Goal: Task Accomplishment & Management: Manage account settings

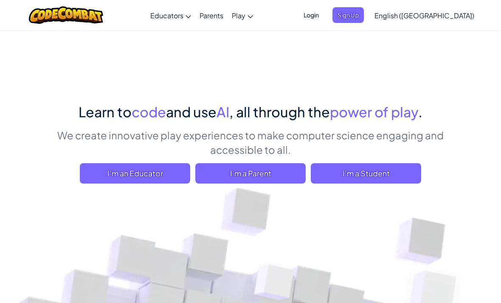
click at [364, 17] on span "Sign Up" at bounding box center [347, 15] width 31 height 16
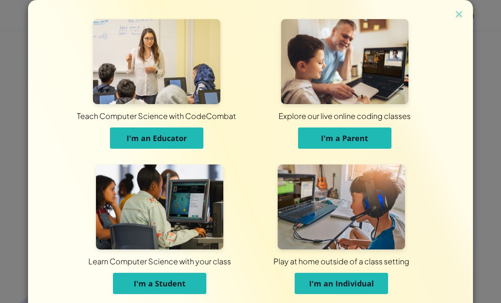
click at [448, 17] on div "Teach Computer Science with CodeCombat I'm an Educator Explore our live online …" at bounding box center [250, 151] width 402 height 302
click at [463, 16] on img at bounding box center [458, 14] width 11 height 13
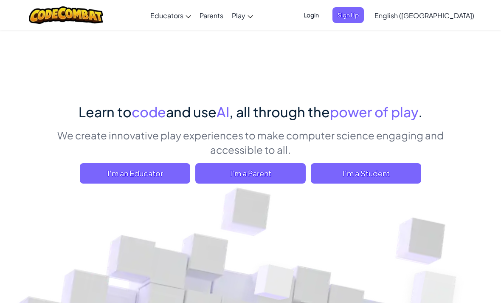
click at [324, 16] on span "Login" at bounding box center [310, 15] width 25 height 16
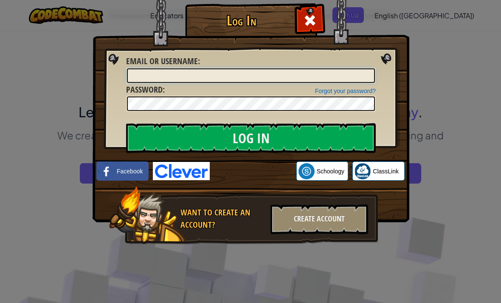
click at [302, 79] on input "Email or Username :" at bounding box center [251, 75] width 248 height 14
type input "AnneLe4"
click at [251, 138] on input "Log In" at bounding box center [251, 138] width 250 height 30
click at [314, 137] on input "Log In" at bounding box center [251, 138] width 250 height 30
